Goal: Navigation & Orientation: Find specific page/section

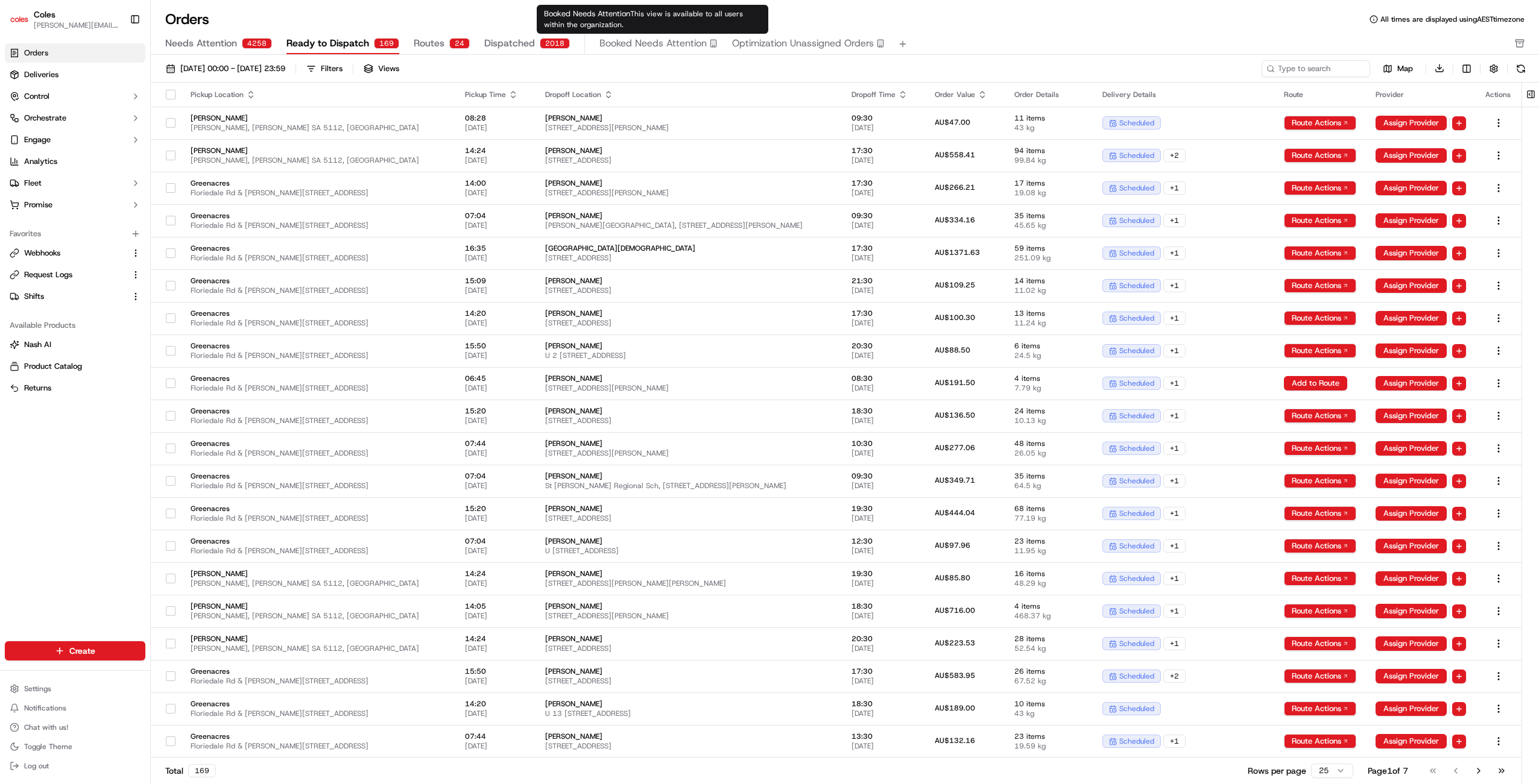
click at [645, 51] on button "Booked Needs Attention" at bounding box center [658, 44] width 118 height 21
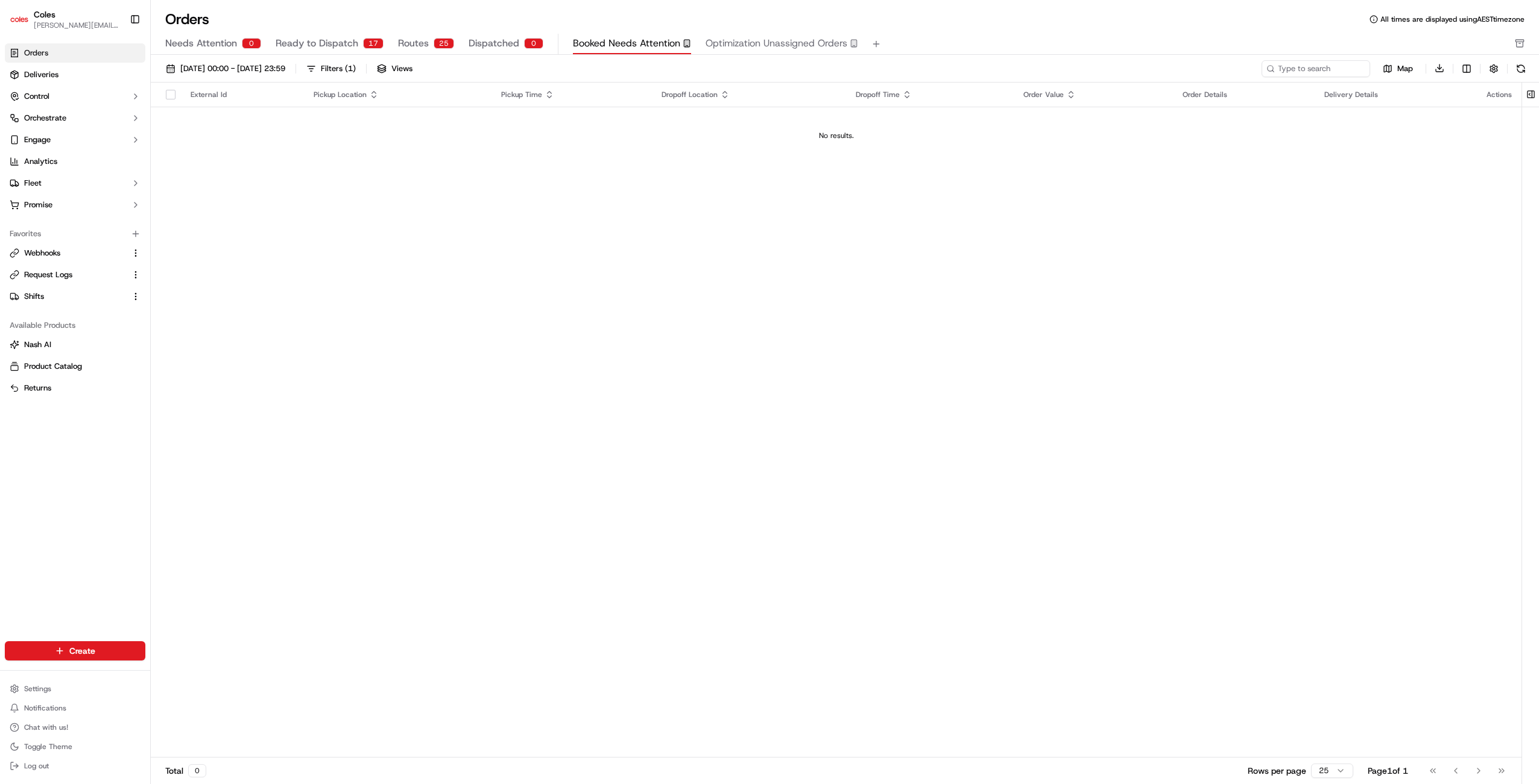
click at [47, 47] on link "Orders" at bounding box center [75, 53] width 141 height 19
click at [38, 72] on span "Deliveries" at bounding box center [41, 74] width 35 height 11
